Goal: Task Accomplishment & Management: Manage account settings

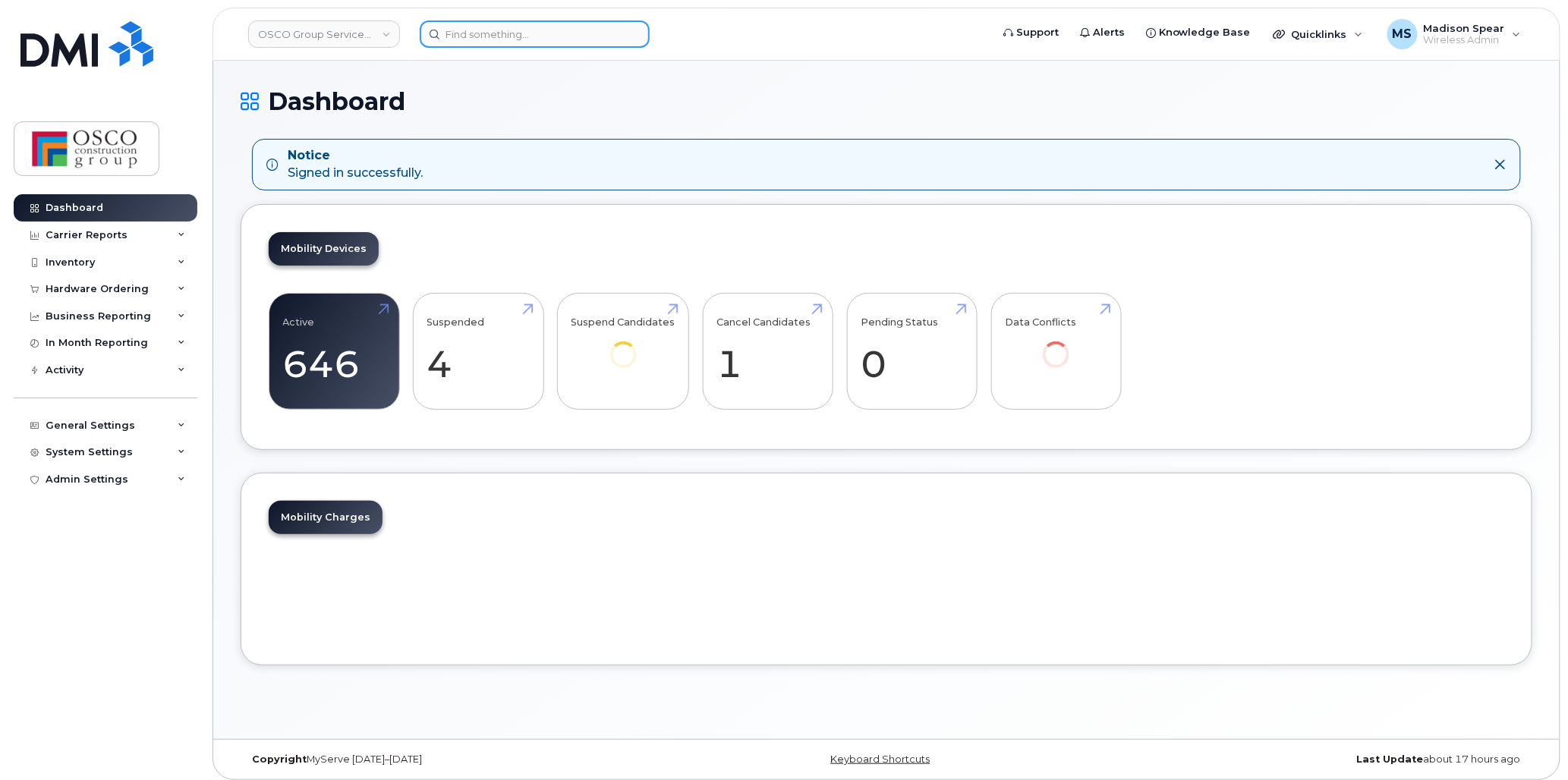
click at [482, 28] on input at bounding box center [535, 34] width 230 height 28
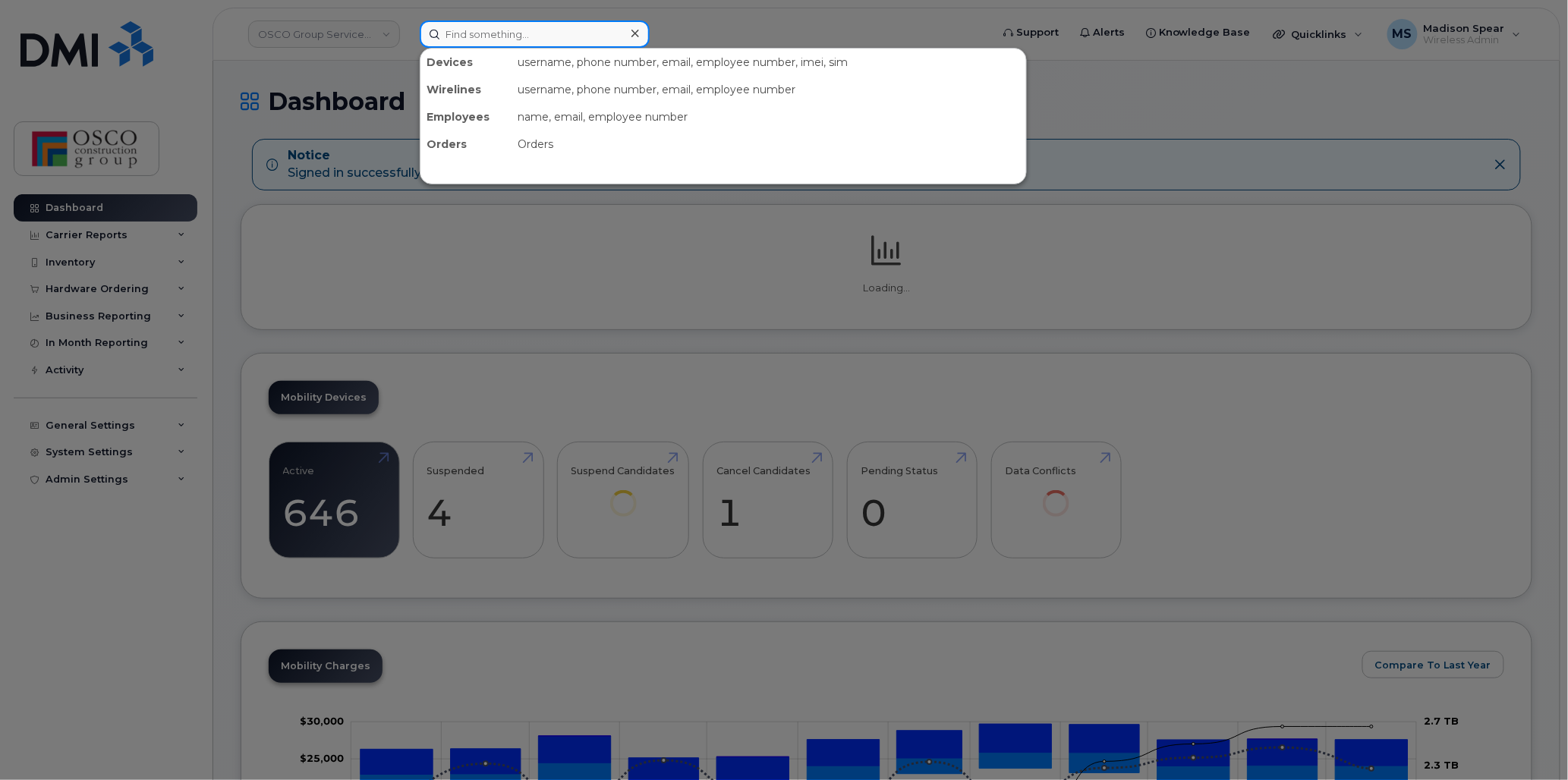
click at [482, 32] on input at bounding box center [535, 34] width 230 height 28
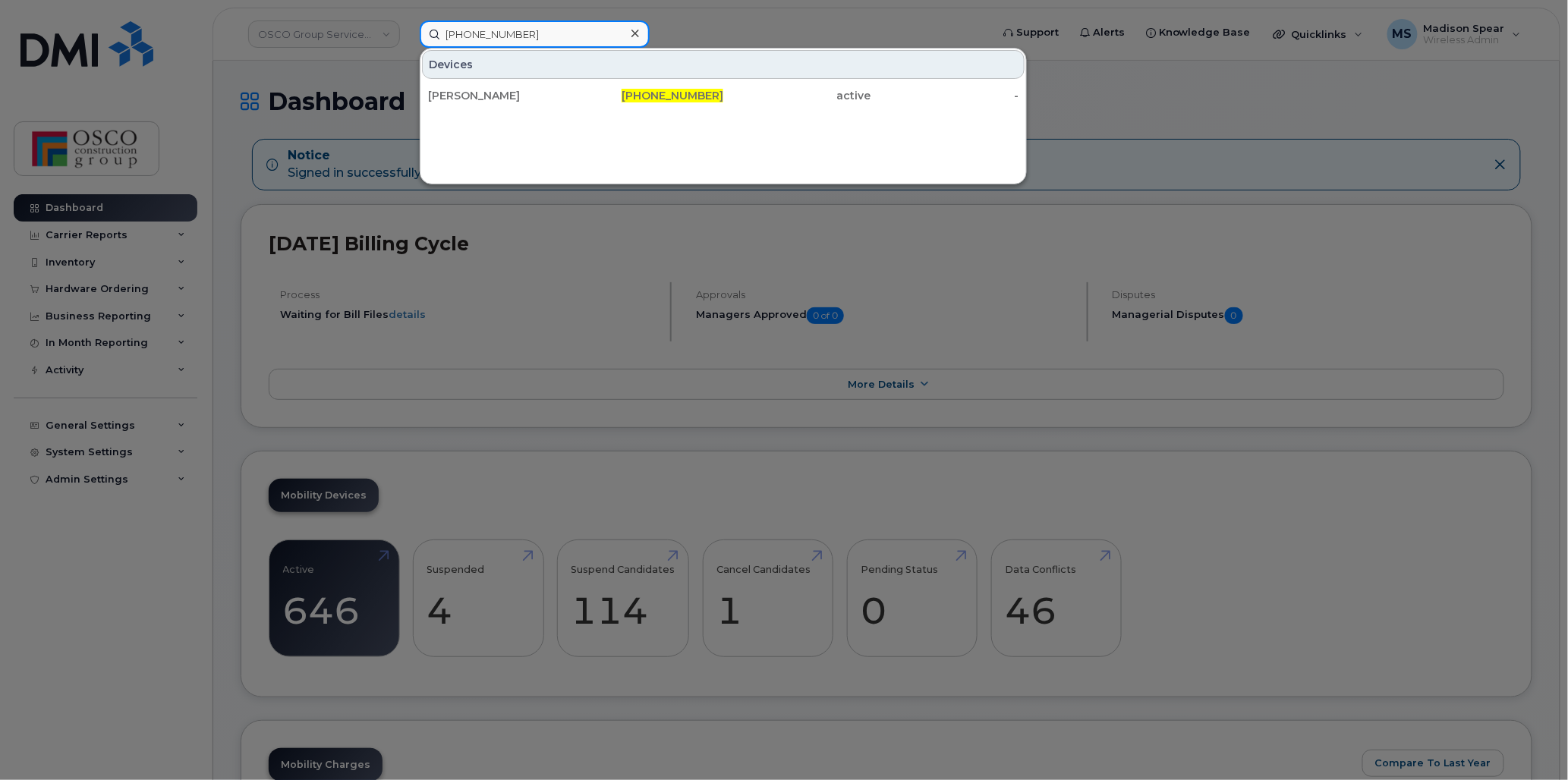
type input "[PHONE_NUMBER]"
click at [625, 99] on div "[PHONE_NUMBER]" at bounding box center [650, 95] width 148 height 15
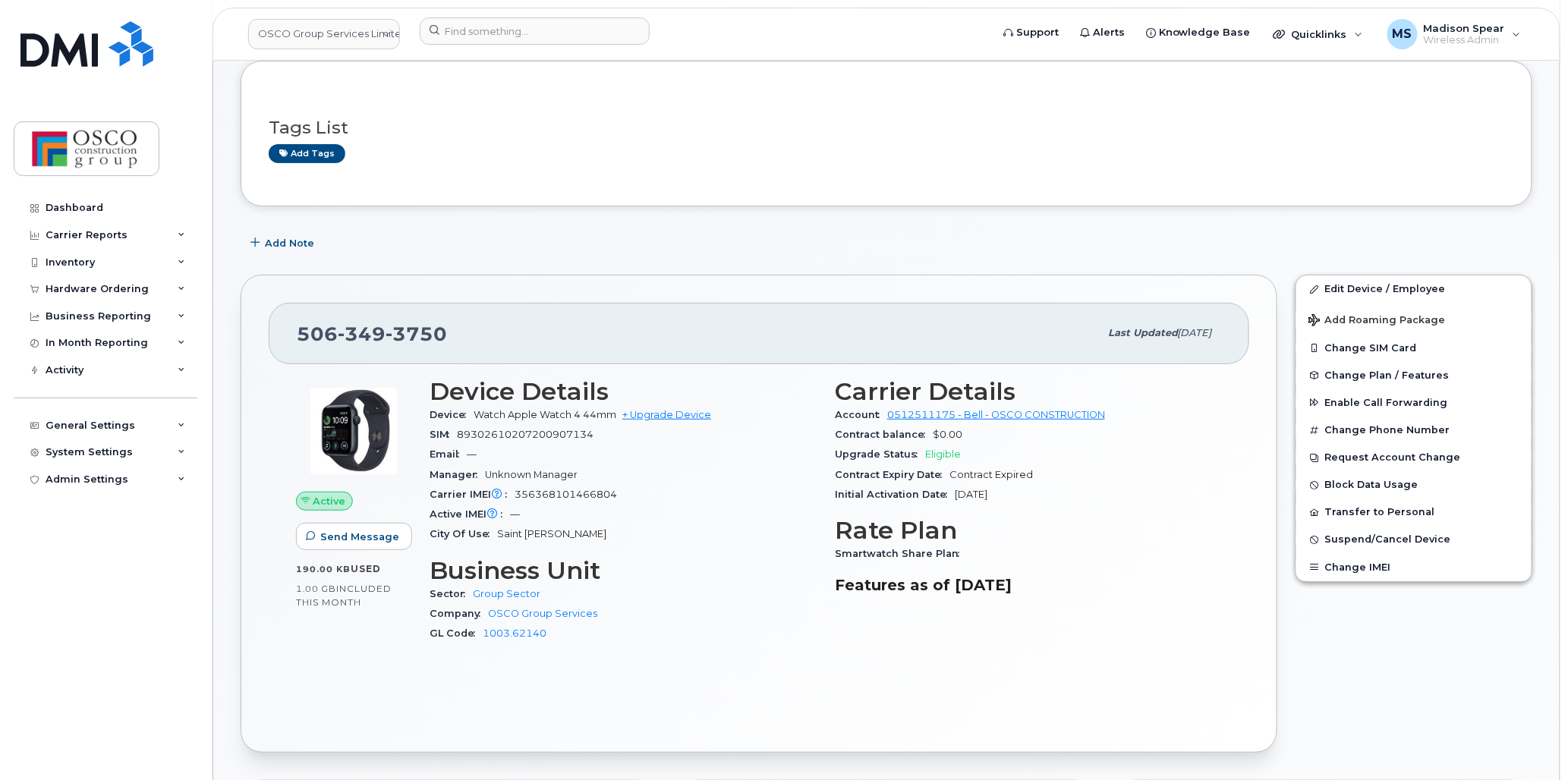
scroll to position [84, 0]
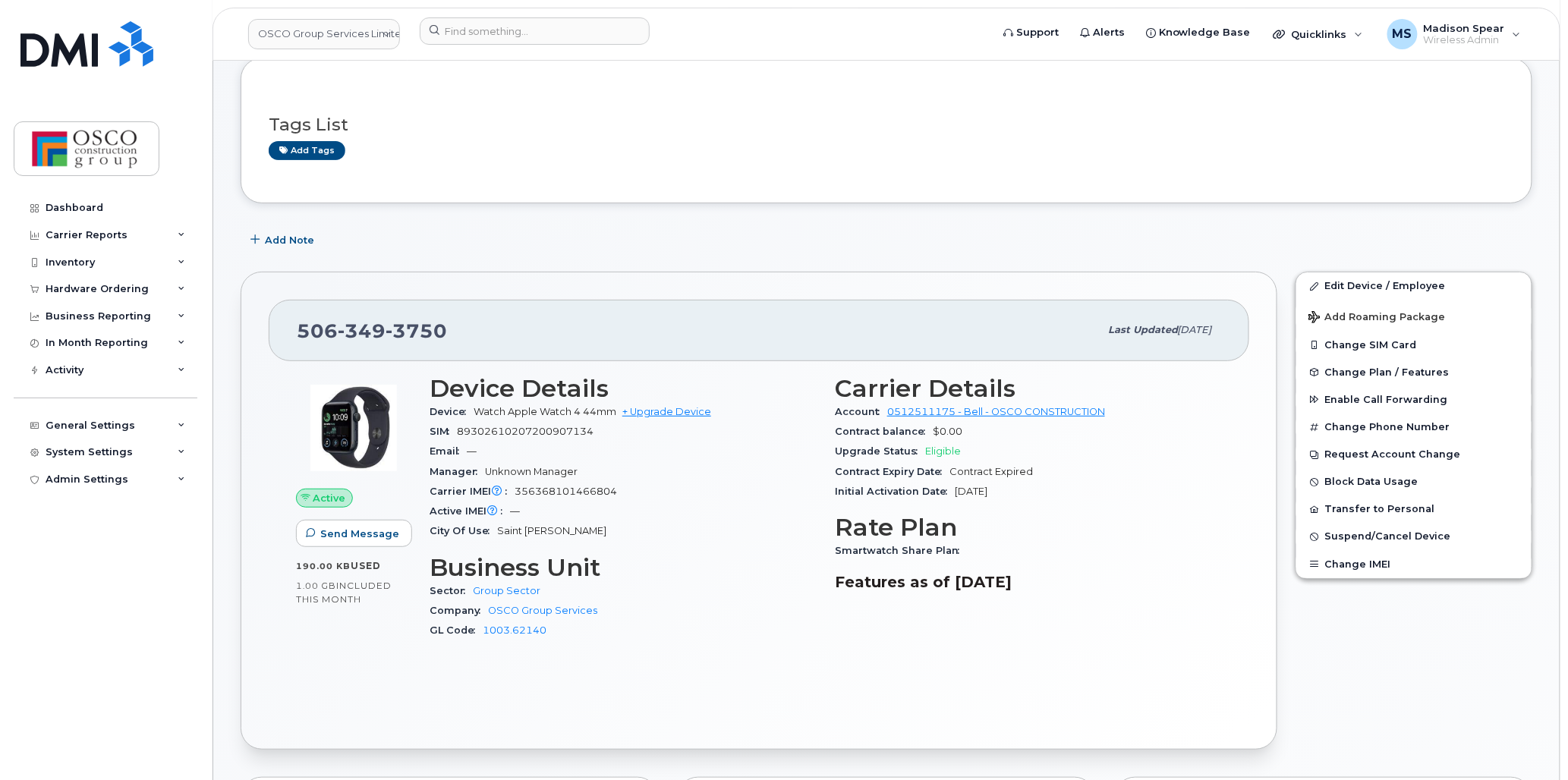
click at [1366, 537] on span "Suspend/Cancel Device" at bounding box center [1388, 537] width 126 height 11
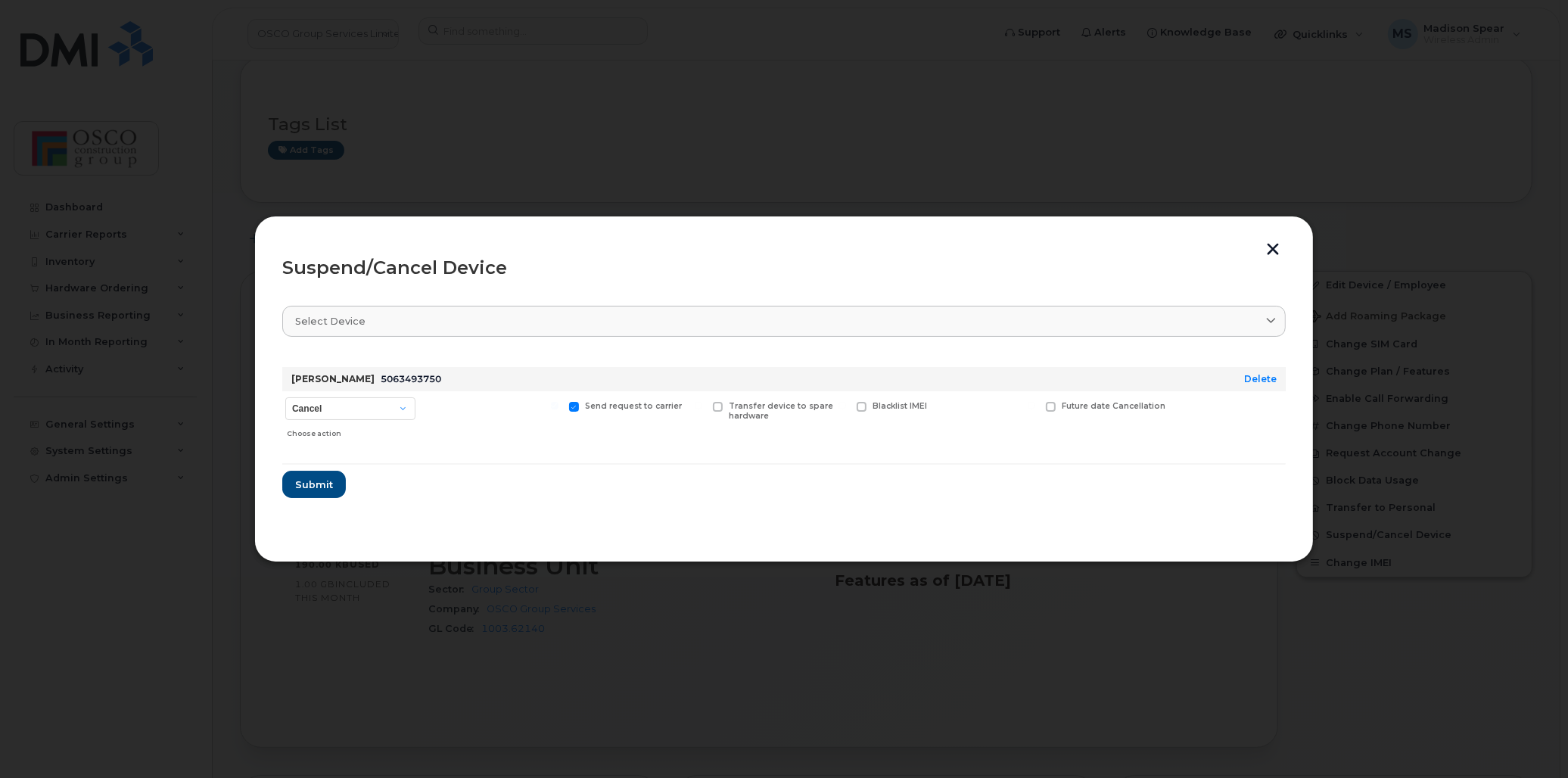
click at [430, 315] on div "Select device" at bounding box center [784, 321] width 978 height 15
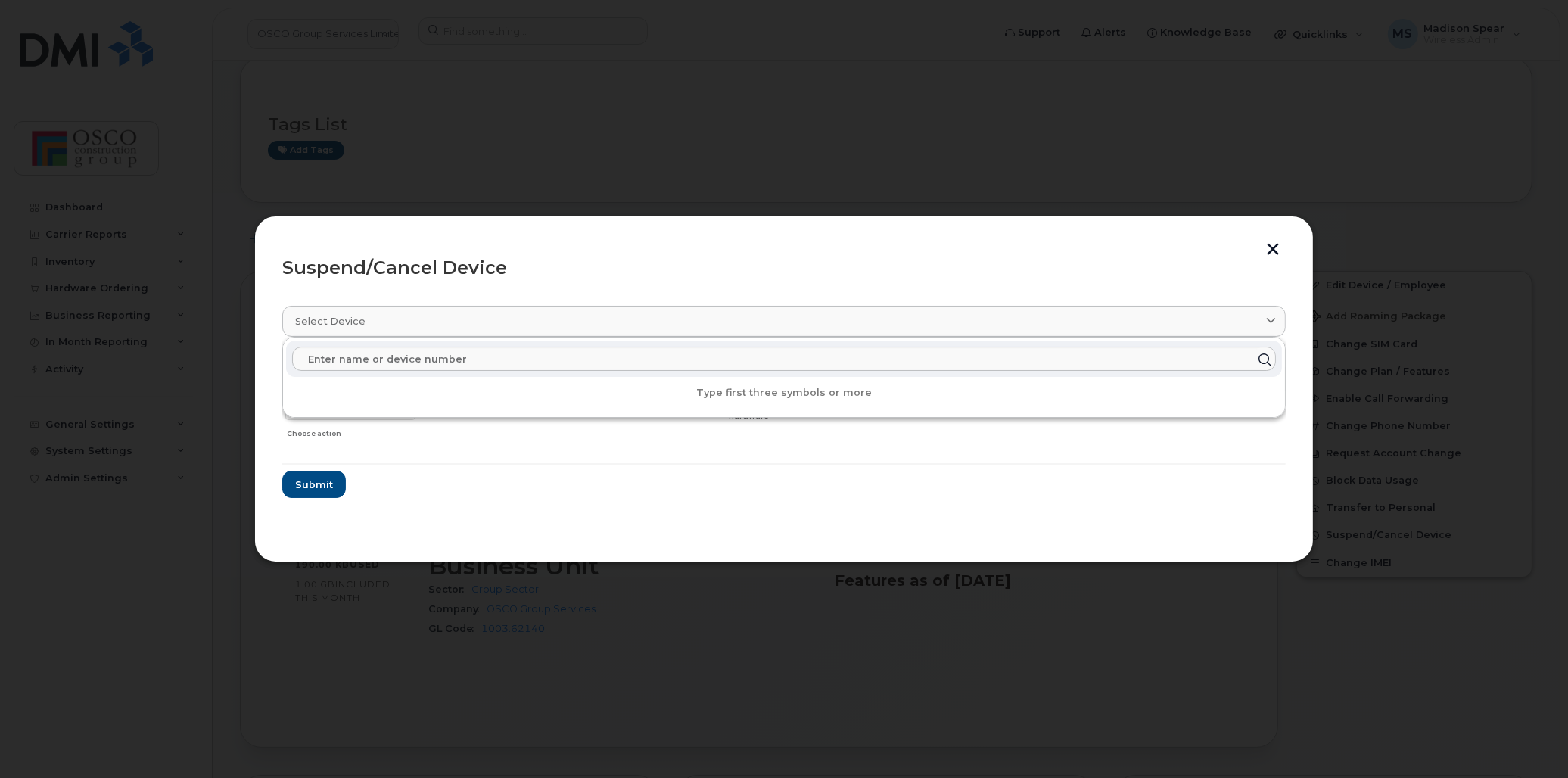
click at [511, 507] on section "Select device Type first three symbols or more Jason Brown 5063493750 Delete Ca…" at bounding box center [784, 413] width 1003 height 242
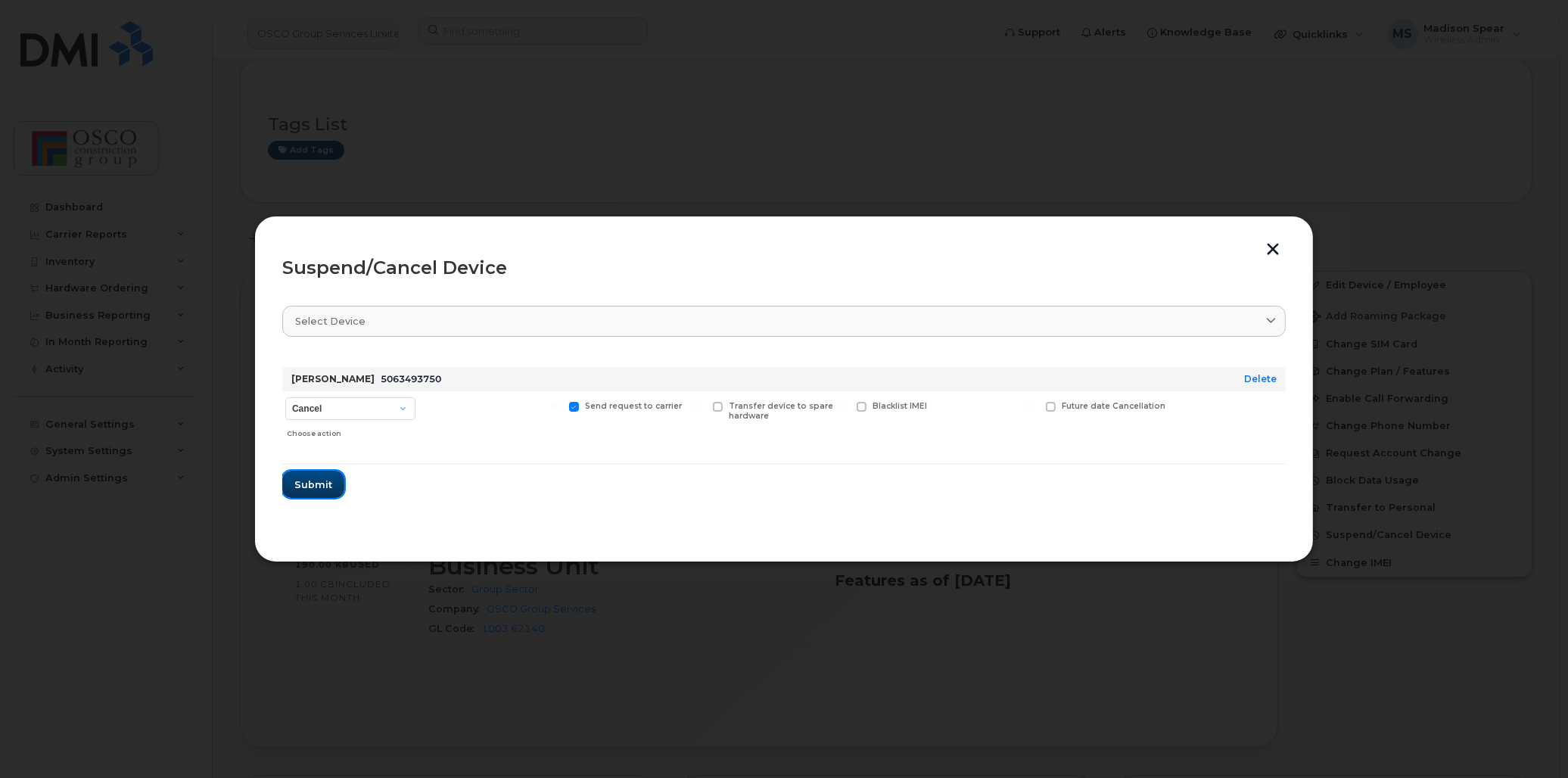
click at [335, 495] on button "Submit" at bounding box center [313, 485] width 62 height 28
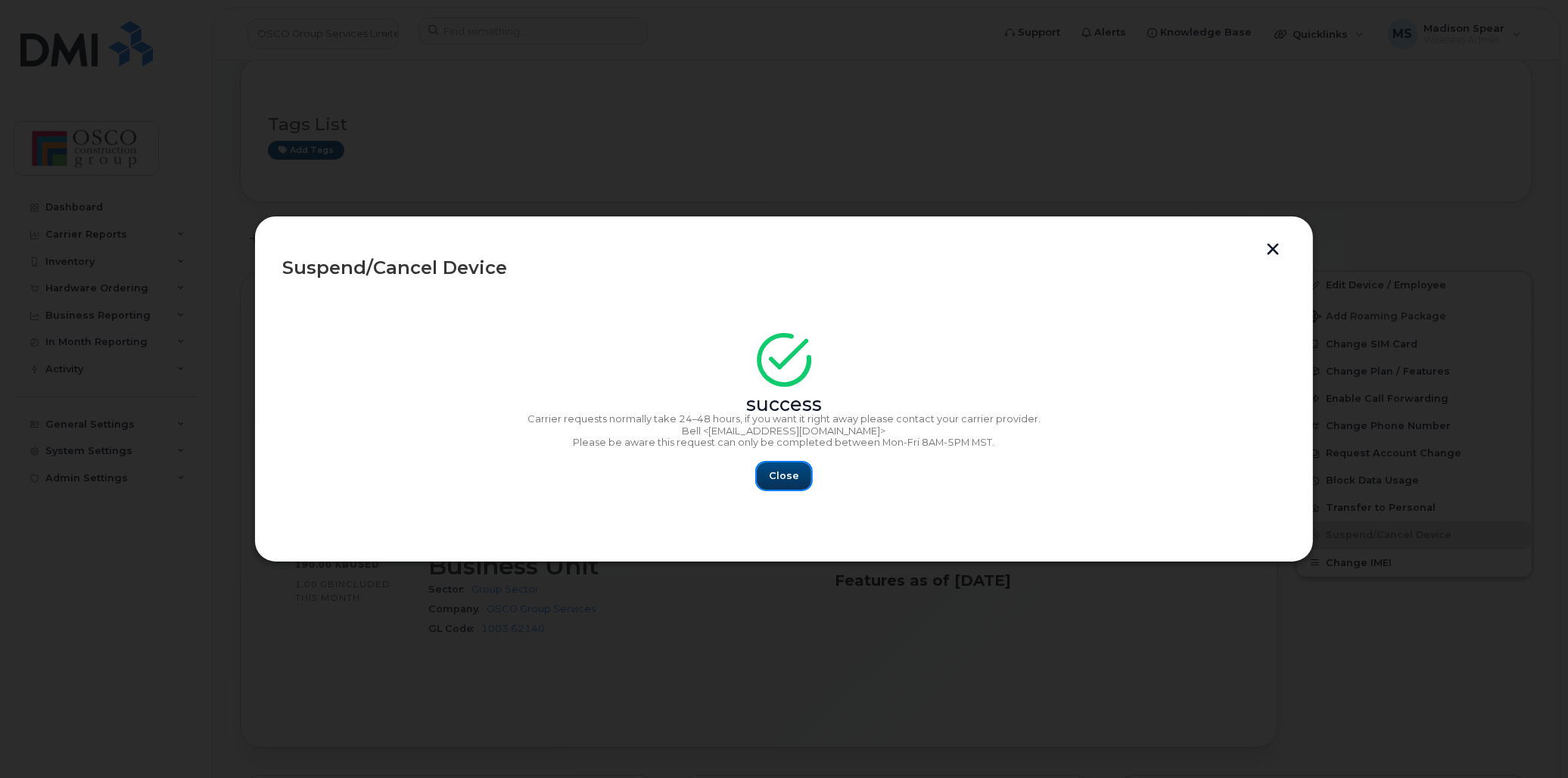
click at [781, 473] on span "Close" at bounding box center [784, 476] width 30 height 15
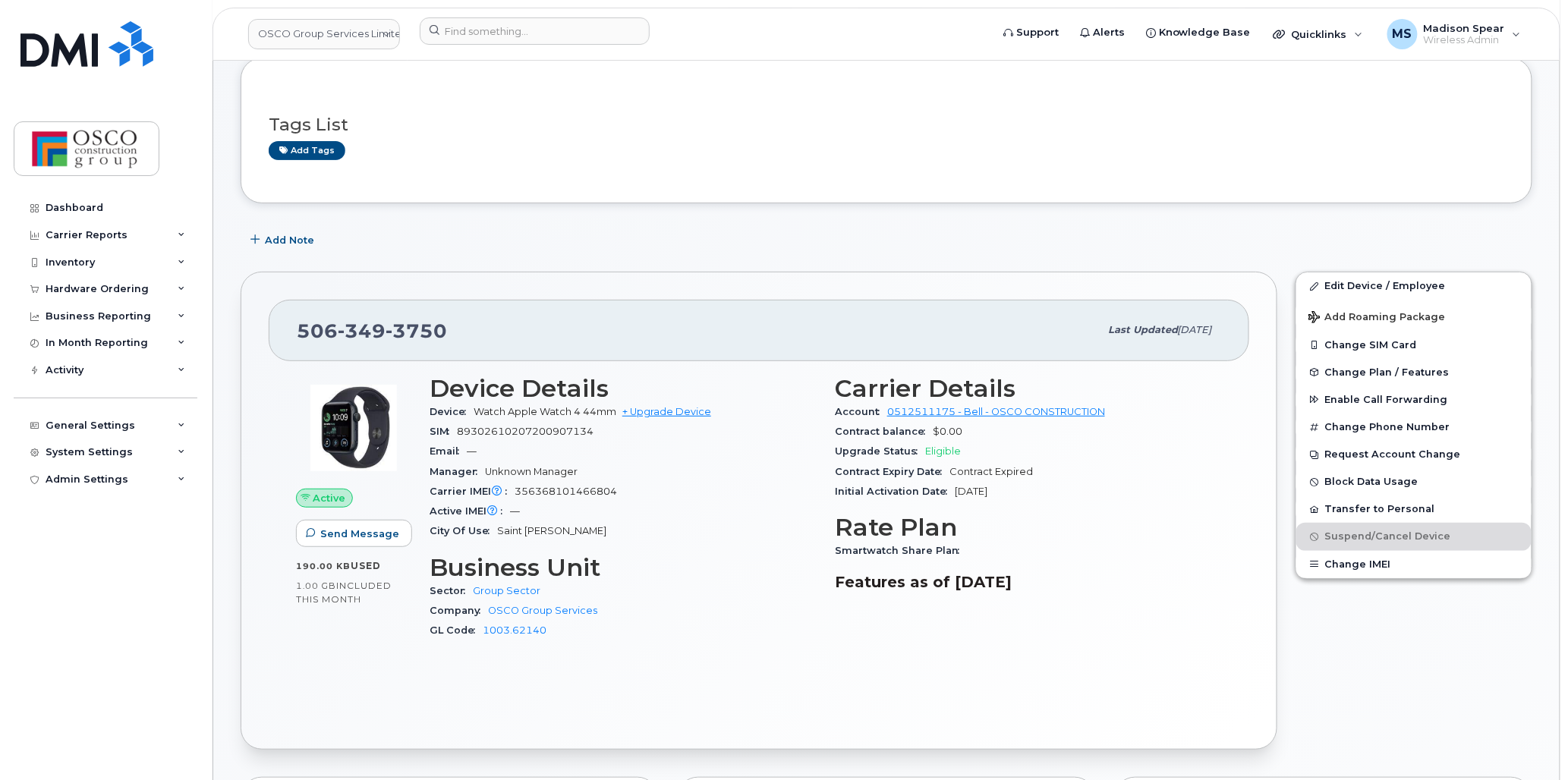
scroll to position [0, 0]
